Goal: Navigation & Orientation: Go to known website

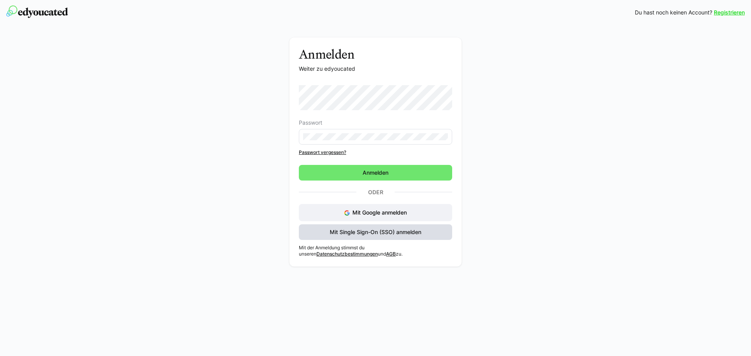
click at [356, 232] on span "Mit Single Sign-On (SSO) anmelden" at bounding box center [376, 233] width 94 height 8
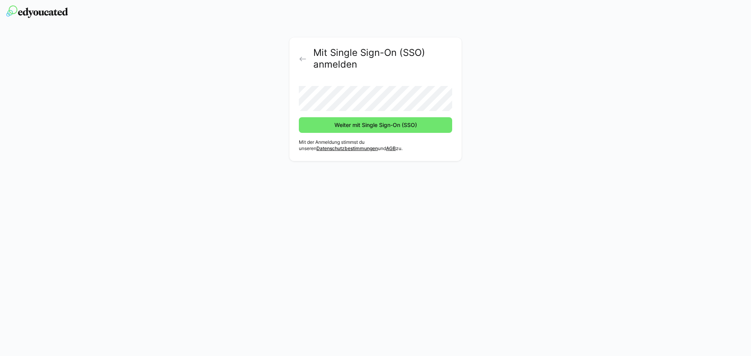
click at [299, 117] on button "Weiter mit Single Sign-On (SSO)" at bounding box center [375, 125] width 153 height 16
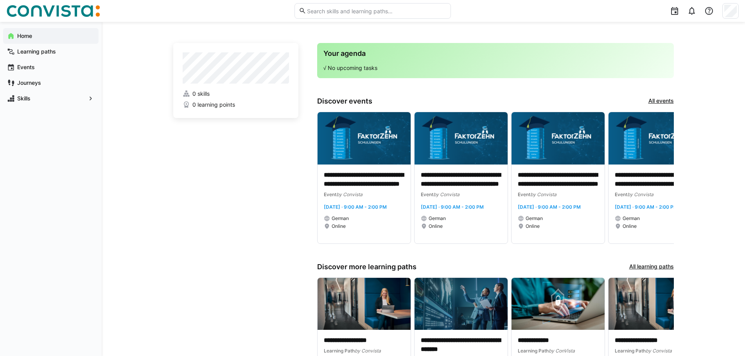
click at [205, 308] on app-home-left "0 skills 0 learning points" at bounding box center [235, 230] width 125 height 374
click at [223, 148] on app-home-left "0 skills 0 learning points" at bounding box center [235, 230] width 125 height 374
